Goal: Obtain resource: Obtain resource

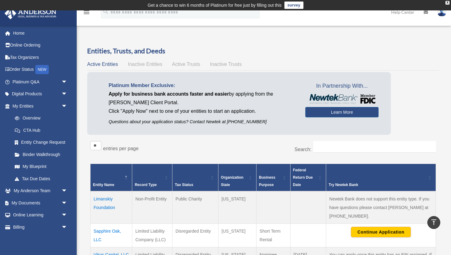
scroll to position [134, 0]
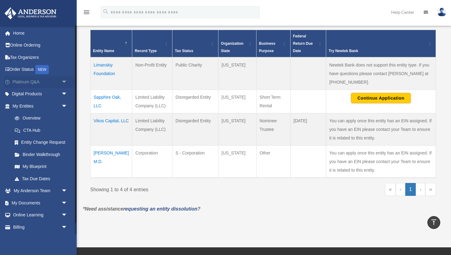
click at [44, 79] on link "Platinum Q&A arrow_drop_down" at bounding box center [40, 82] width 72 height 12
click at [63, 81] on span "arrow_drop_down" at bounding box center [67, 82] width 12 height 13
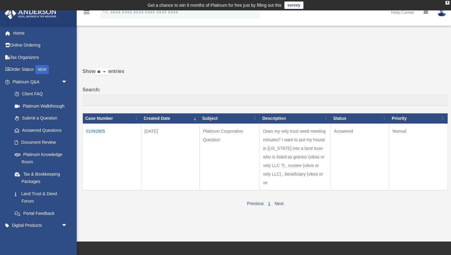
click at [92, 131] on td "01092805" at bounding box center [112, 157] width 59 height 67
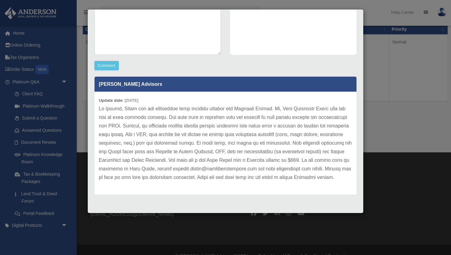
scroll to position [93, 0]
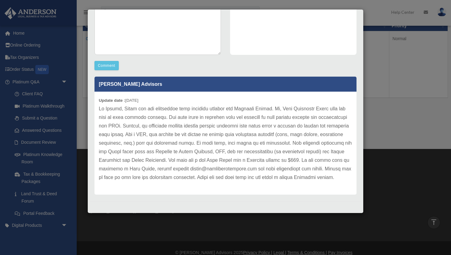
click at [76, 113] on div "Case Detail × Platinum Corporation Question Case Number 01092805 Created Date […" at bounding box center [225, 127] width 451 height 255
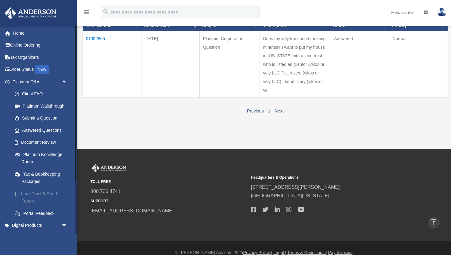
click at [45, 198] on link "Land Trust & Deed Forum" at bounding box center [43, 198] width 68 height 20
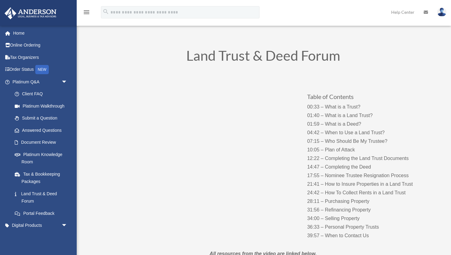
scroll to position [25, 0]
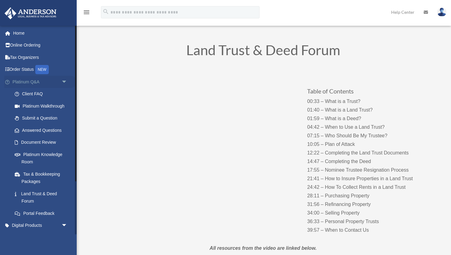
click at [35, 81] on link "Platinum Q&A arrow_drop_down" at bounding box center [40, 82] width 72 height 12
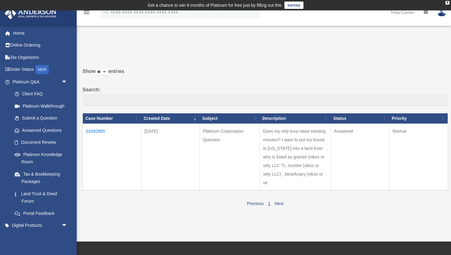
click at [88, 132] on td "01092805" at bounding box center [112, 157] width 59 height 67
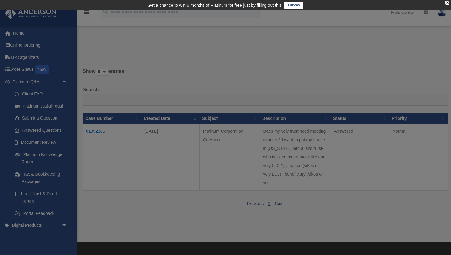
click at [0, 0] on div "Case Detail × Please wait, data is loading..." at bounding box center [0, 0] width 0 height 0
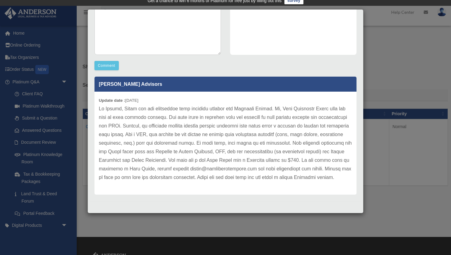
scroll to position [6, 0]
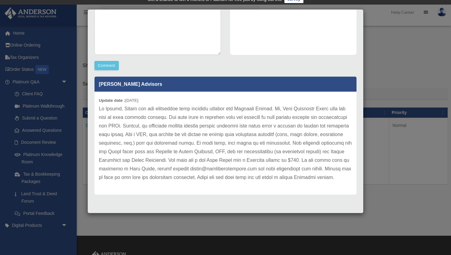
click at [259, 162] on p at bounding box center [226, 143] width 254 height 77
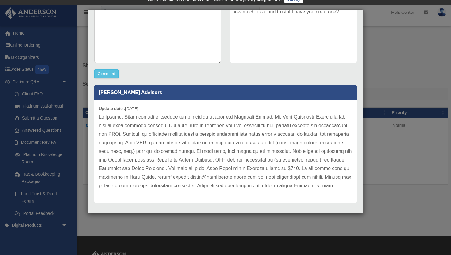
scroll to position [130, 0]
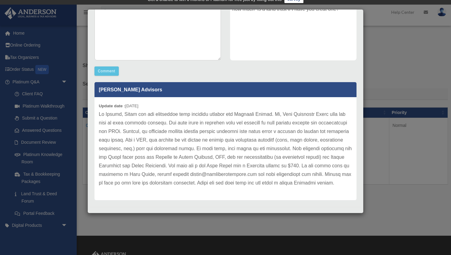
click at [33, 192] on div "Case Detail × Platinum Corporation Question Case Number 01092805 Created Date A…" at bounding box center [225, 127] width 451 height 255
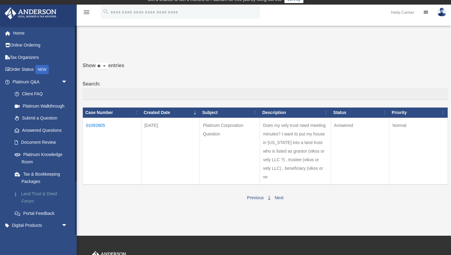
click at [31, 197] on link "Land Trust & Deed Forum" at bounding box center [43, 198] width 68 height 20
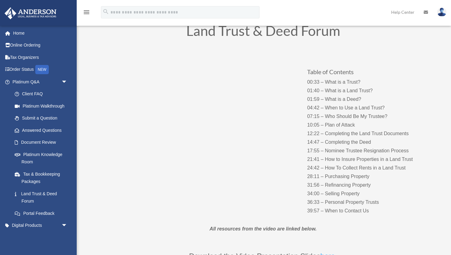
scroll to position [50, 0]
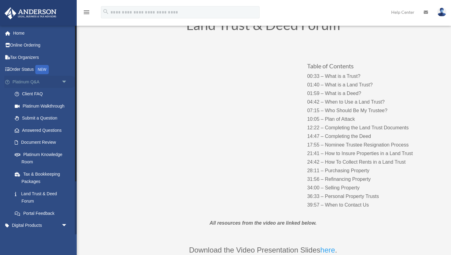
click at [54, 80] on link "Platinum Q&A arrow_drop_down" at bounding box center [40, 82] width 72 height 12
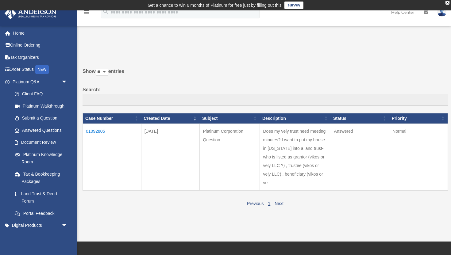
click at [95, 129] on td "01092805" at bounding box center [112, 157] width 59 height 67
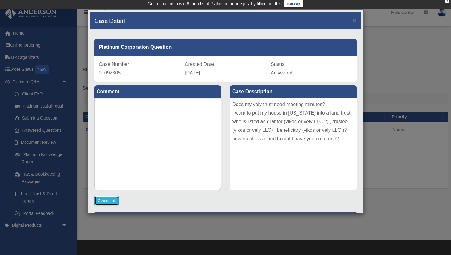
click at [111, 200] on button "Comment" at bounding box center [107, 201] width 24 height 9
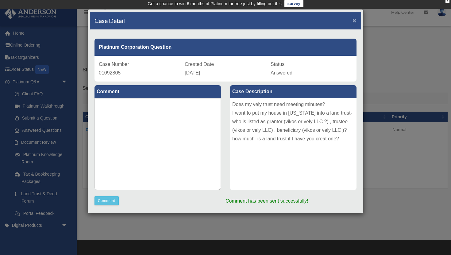
click at [356, 21] on span "×" at bounding box center [355, 20] width 4 height 7
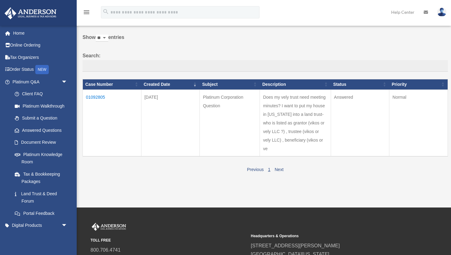
scroll to position [34, 0]
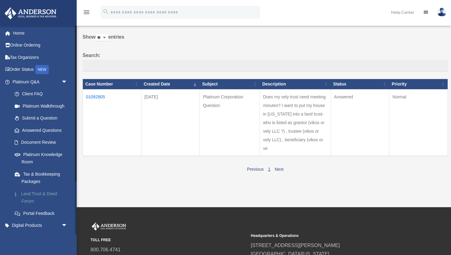
click at [31, 197] on link "Land Trust & Deed Forum" at bounding box center [43, 198] width 68 height 20
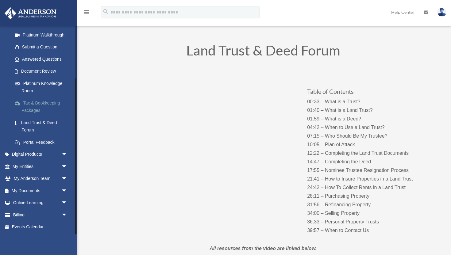
scroll to position [26, 0]
click at [39, 168] on link "My Entities arrow_drop_down" at bounding box center [40, 167] width 72 height 12
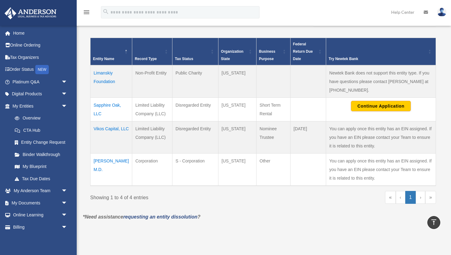
scroll to position [127, 0]
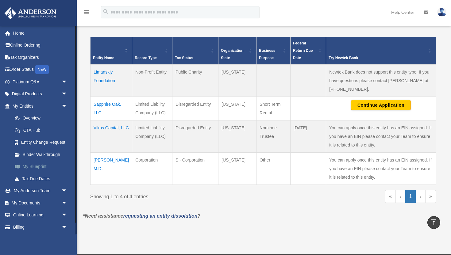
click at [47, 166] on link "My Blueprint" at bounding box center [43, 167] width 68 height 12
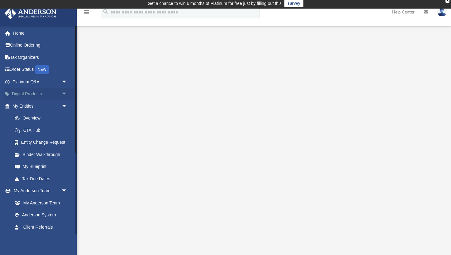
click at [66, 95] on span "arrow_drop_down" at bounding box center [67, 94] width 12 height 13
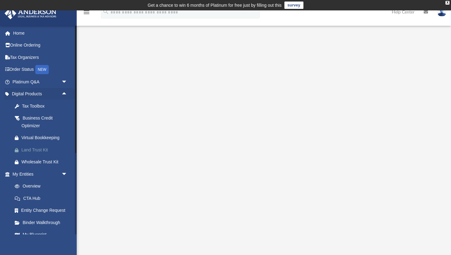
click at [41, 151] on div "Land Trust Kit" at bounding box center [45, 150] width 48 height 8
click at [65, 82] on span "arrow_drop_down" at bounding box center [67, 82] width 12 height 13
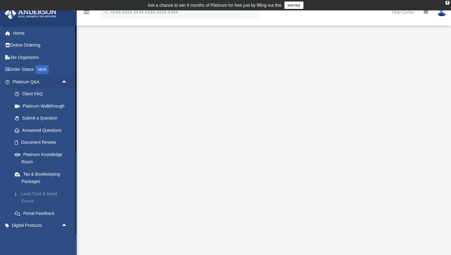
click at [37, 198] on link "Land Trust & Deed Forum" at bounding box center [43, 198] width 68 height 20
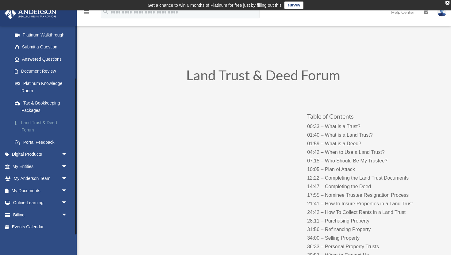
scroll to position [3, 0]
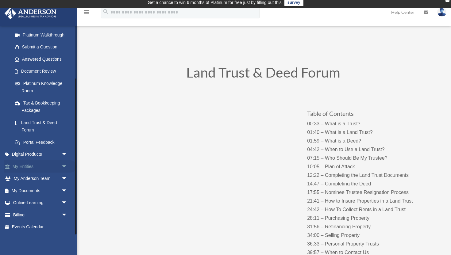
click at [29, 169] on link "My Entities arrow_drop_down" at bounding box center [40, 167] width 72 height 12
click at [62, 169] on span "arrow_drop_down" at bounding box center [67, 167] width 12 height 13
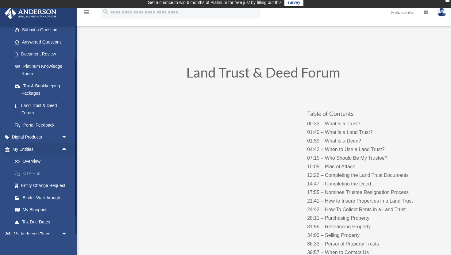
scroll to position [96, 0]
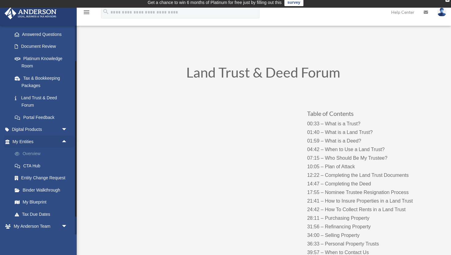
click at [35, 154] on link "Overview" at bounding box center [43, 154] width 68 height 12
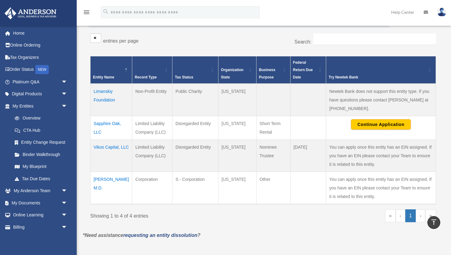
scroll to position [109, 0]
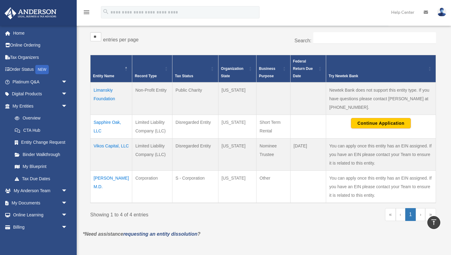
click at [116, 146] on td "Vikos Capital, LLC" at bounding box center [112, 154] width 42 height 32
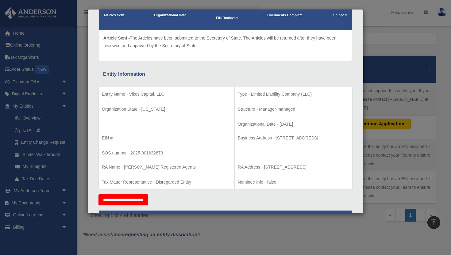
scroll to position [0, 0]
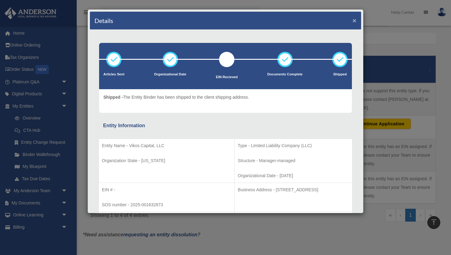
click at [356, 21] on button "×" at bounding box center [355, 20] width 4 height 6
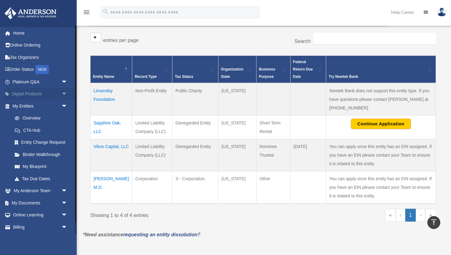
click at [66, 93] on span "arrow_drop_down" at bounding box center [67, 94] width 12 height 13
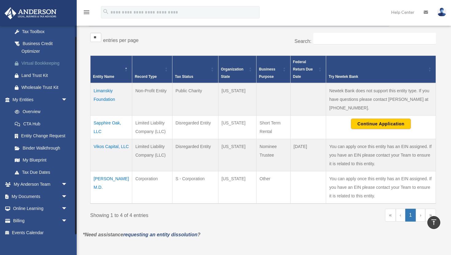
scroll to position [80, 0]
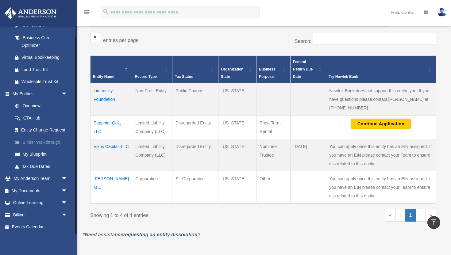
click at [57, 144] on link "Binder Walkthrough" at bounding box center [43, 142] width 68 height 12
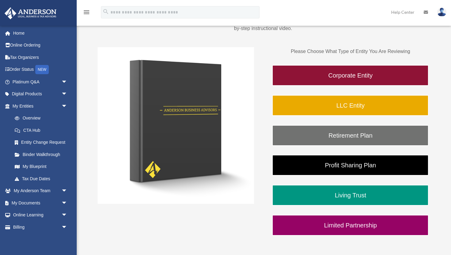
scroll to position [85, 0]
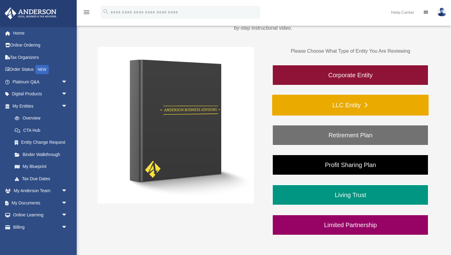
click at [349, 107] on link "LLC Entity" at bounding box center [350, 105] width 157 height 21
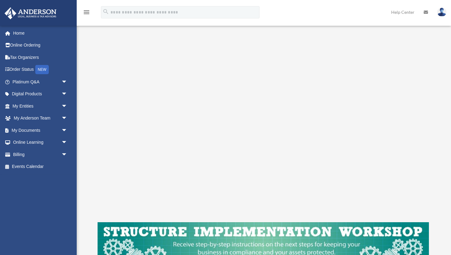
scroll to position [81, 0]
click at [64, 145] on span "arrow_drop_down" at bounding box center [67, 143] width 12 height 13
click at [67, 130] on span "arrow_drop_down" at bounding box center [67, 130] width 12 height 13
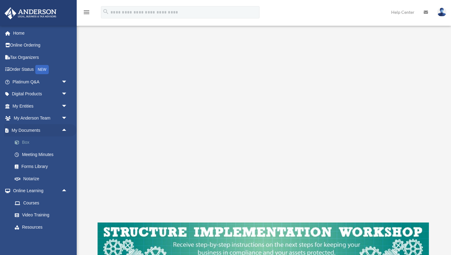
click at [24, 144] on link "Box" at bounding box center [43, 143] width 68 height 12
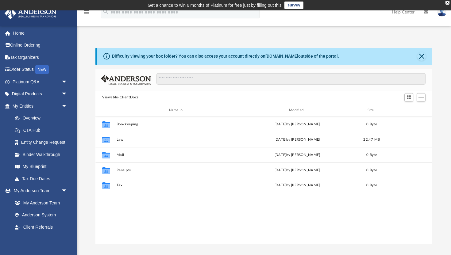
scroll to position [139, 337]
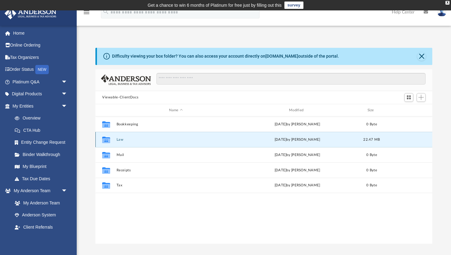
click at [119, 139] on button "Law" at bounding box center [176, 140] width 119 height 4
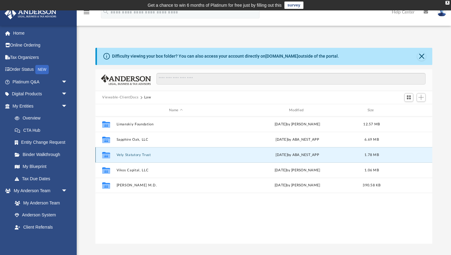
click at [137, 155] on button "Vely Statutory Trust" at bounding box center [176, 155] width 119 height 4
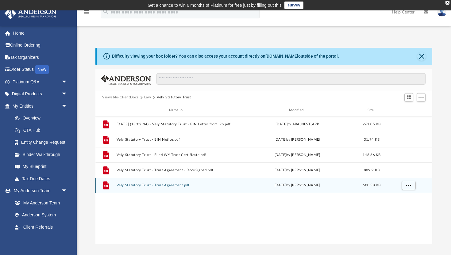
click at [167, 187] on button "Vely Statutory Trust - Trust Agreement.pdf" at bounding box center [176, 186] width 119 height 4
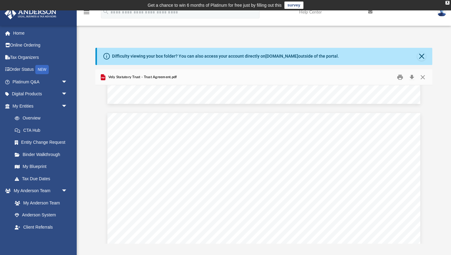
scroll to position [8558, 0]
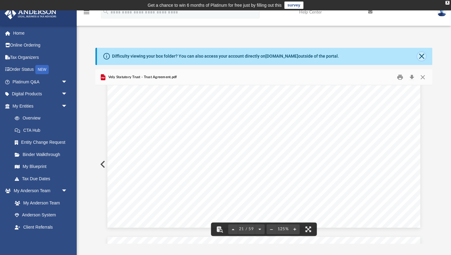
click at [421, 56] on button "Close" at bounding box center [422, 56] width 9 height 9
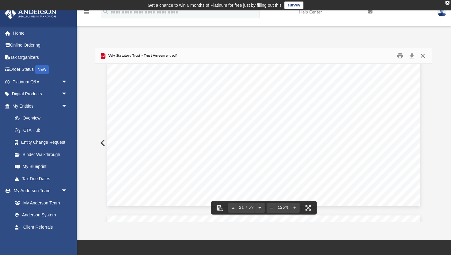
click at [424, 57] on button "Close" at bounding box center [423, 56] width 11 height 10
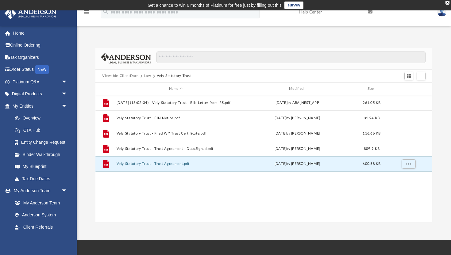
click at [146, 76] on button "Law" at bounding box center [147, 76] width 7 height 6
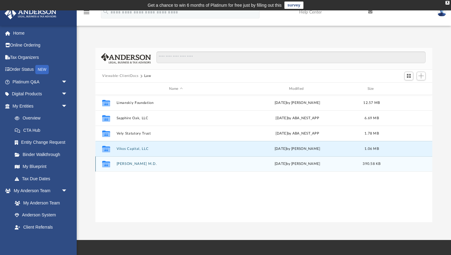
drag, startPoint x: 134, startPoint y: 149, endPoint x: 133, endPoint y: 161, distance: 12.0
click at [133, 161] on div "Collaborated [PERSON_NAME] Foundation [DATE] by [PERSON_NAME] 12.57 MB Collabor…" at bounding box center [263, 133] width 337 height 77
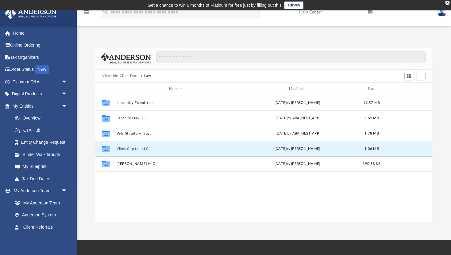
click at [130, 180] on div "Collaborated [PERSON_NAME] Foundation [DATE] by [PERSON_NAME] 12.57 MB Collabor…" at bounding box center [263, 158] width 337 height 127
click at [134, 149] on button "Vikos Capital, LLC" at bounding box center [176, 149] width 119 height 4
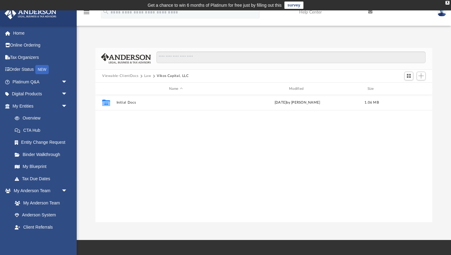
click at [146, 76] on button "Law" at bounding box center [147, 76] width 7 height 6
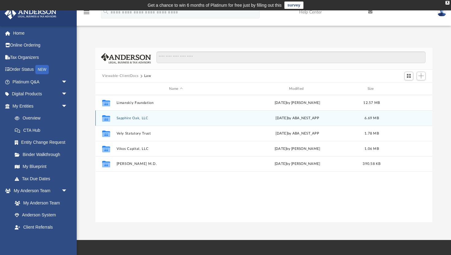
click at [133, 117] on button "Sapphire Oak, LLC" at bounding box center [176, 118] width 119 height 4
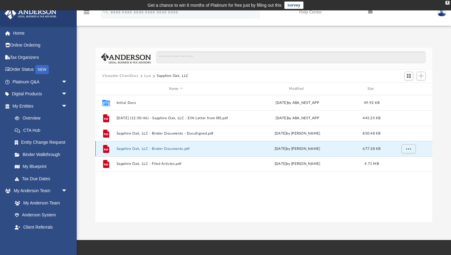
click at [163, 150] on button "Sapphire Oak, LLC - Binder Documents.pdf" at bounding box center [176, 149] width 119 height 4
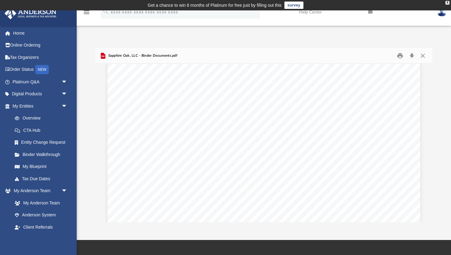
scroll to position [976, 0]
click at [222, 164] on div "Overview of Sapphire Oak, LLC Entity Formation Information State of Organizatio…" at bounding box center [263, 123] width 313 height 405
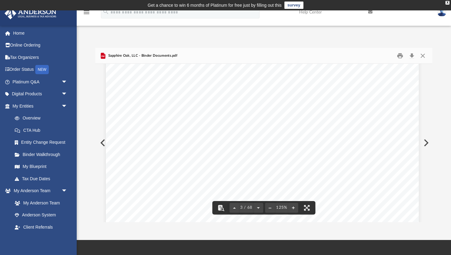
click at [234, 168] on div "Overview of Sapphire Oak, LLC Entity Formation Information State of Organizatio…" at bounding box center [262, 93] width 313 height 405
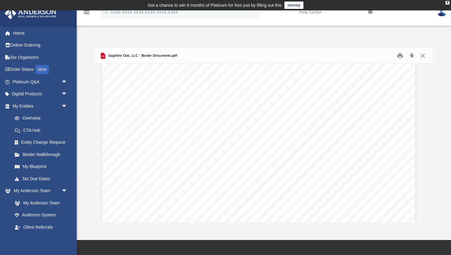
scroll to position [11425, 5]
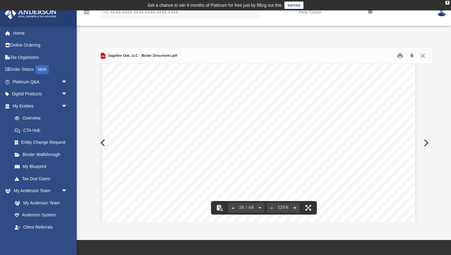
click at [103, 144] on div "Operating Agreement of Sapphire Oak, LLC Page 15 of 41 and delivered on behalf …" at bounding box center [258, 37] width 313 height 405
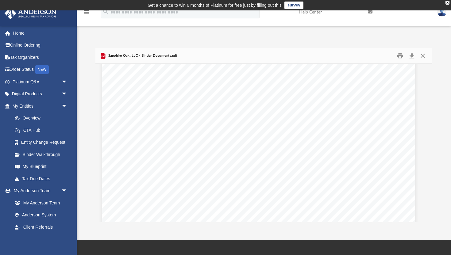
scroll to position [12226, 5]
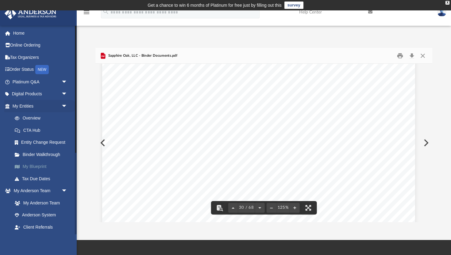
click at [43, 165] on link "My Blueprint" at bounding box center [43, 167] width 68 height 12
